Goal: Task Accomplishment & Management: Manage account settings

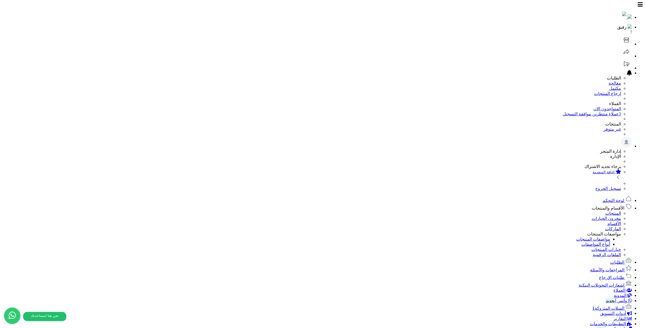
click at [621, 260] on link "الطلبات" at bounding box center [621, 262] width 22 height 5
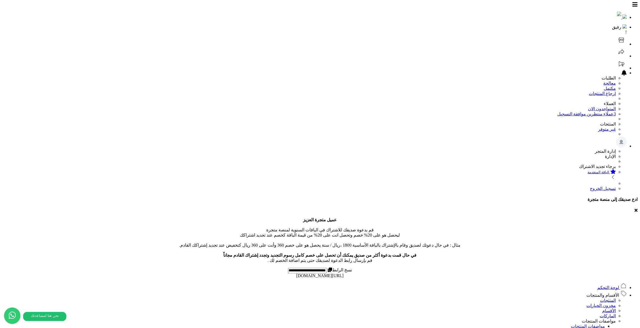
select select
click at [607, 285] on span "لوحة التحكم" at bounding box center [609, 287] width 22 height 5
select select
click at [614, 293] on span "الأقسام والمنتجات" at bounding box center [603, 295] width 33 height 5
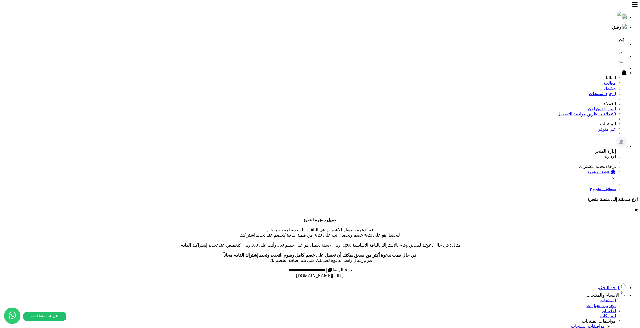
click at [607, 298] on link "المنتجات" at bounding box center [608, 300] width 16 height 5
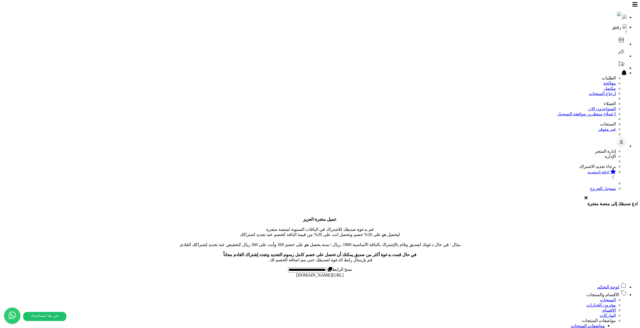
click at [598, 285] on link "لوحة التحكم" at bounding box center [612, 287] width 29 height 5
